Goal: Use online tool/utility

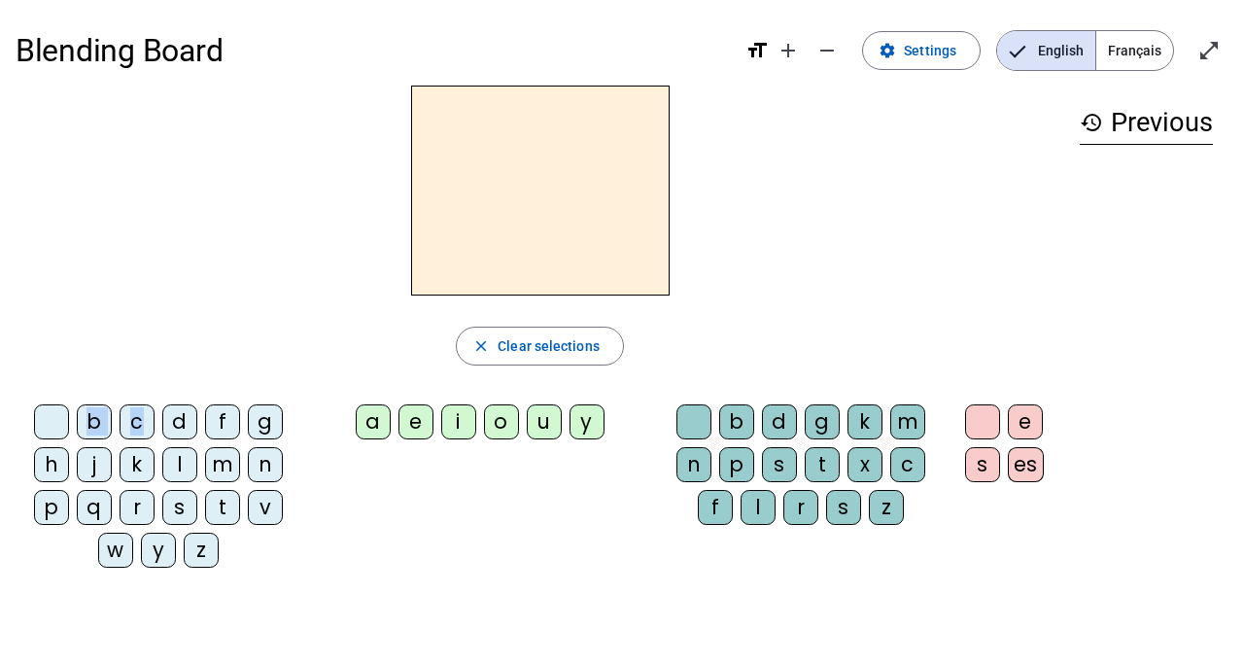
drag, startPoint x: 144, startPoint y: 425, endPoint x: 452, endPoint y: 202, distance: 380.2
click at [452, 202] on div "close Clear selections b c d f g h j k l m n p q r s t v w y z a e i o u y b d …" at bounding box center [540, 335] width 1049 height 498
click at [86, 422] on div "b" at bounding box center [94, 421] width 35 height 35
click at [379, 423] on div "a" at bounding box center [373, 421] width 35 height 35
click at [742, 420] on div "b" at bounding box center [736, 421] width 35 height 35
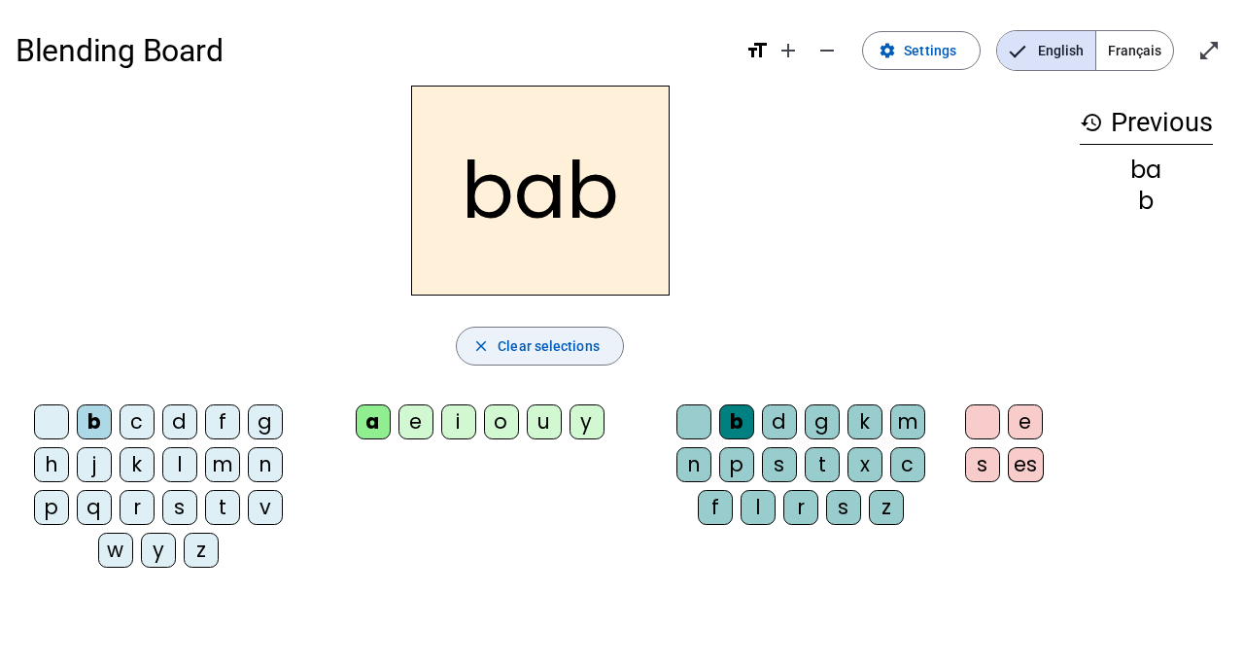
click at [561, 339] on span "Clear selections" at bounding box center [549, 345] width 102 height 23
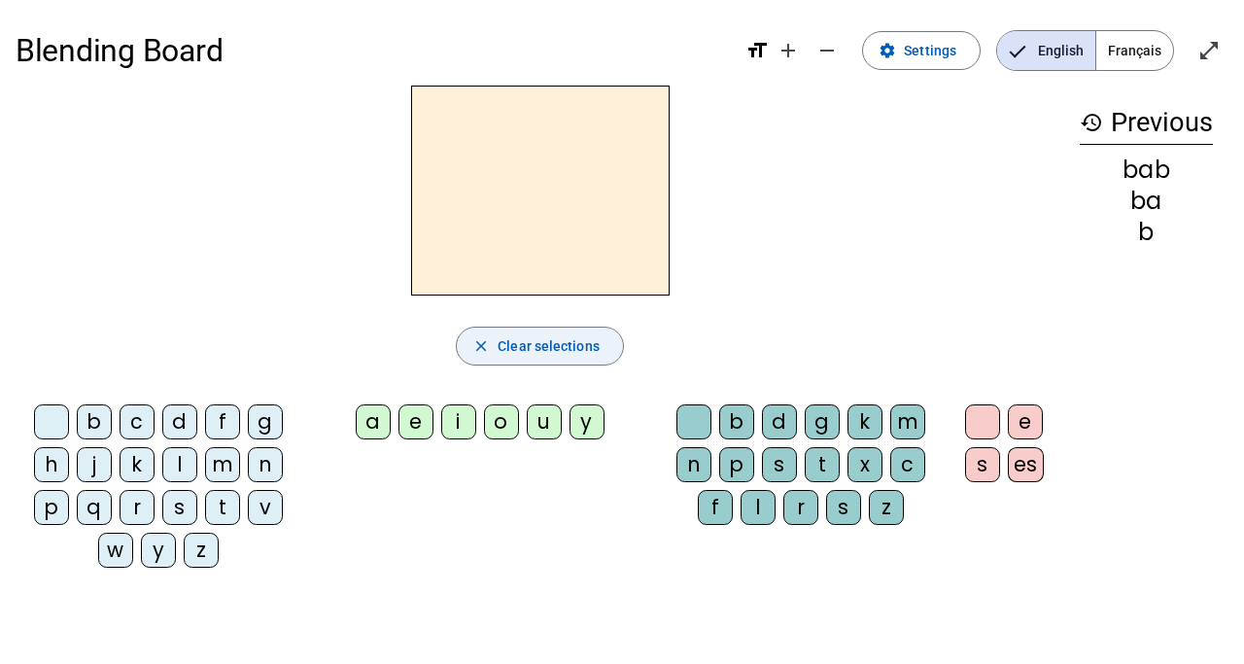
click at [499, 353] on span "Clear selections" at bounding box center [549, 345] width 102 height 23
